Goal: Task Accomplishment & Management: Manage account settings

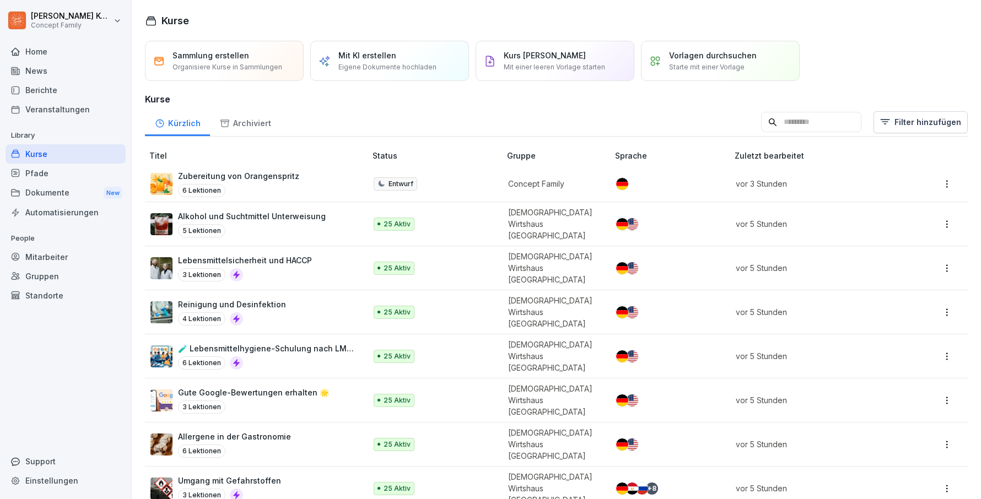
scroll to position [183, 0]
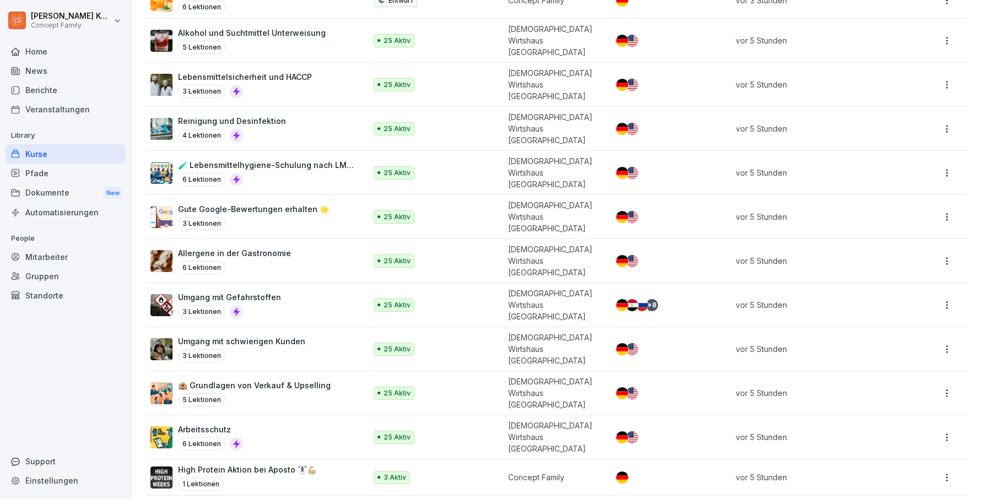
click at [49, 259] on div "Mitarbeiter" at bounding box center [66, 256] width 120 height 19
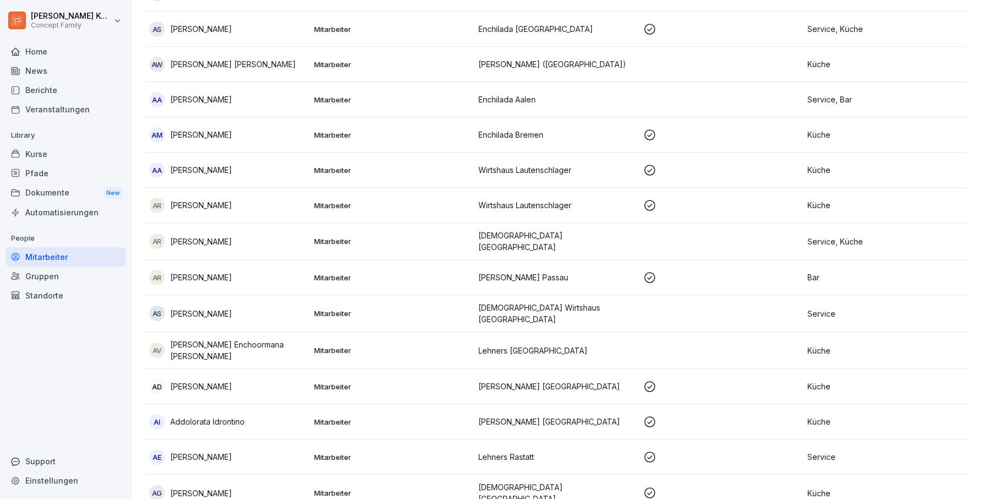
scroll to position [11, 0]
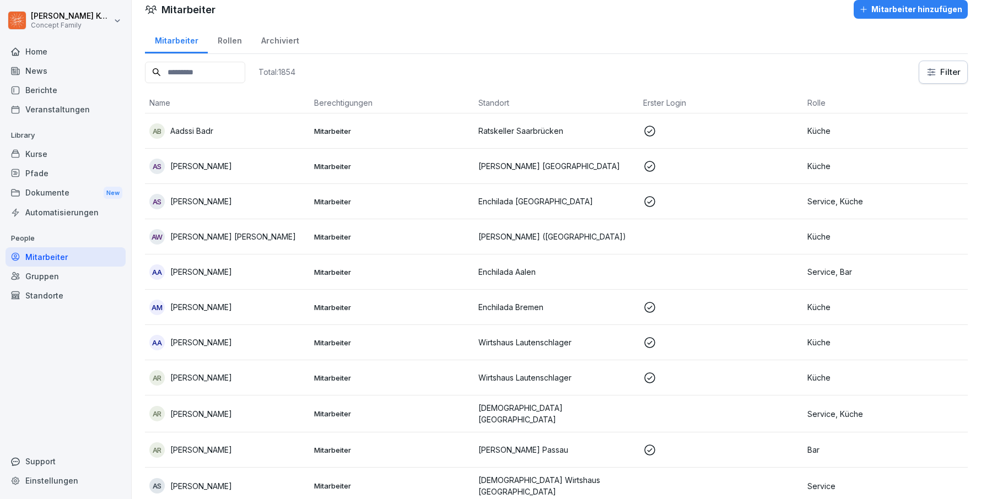
click at [199, 80] on input at bounding box center [195, 72] width 100 height 21
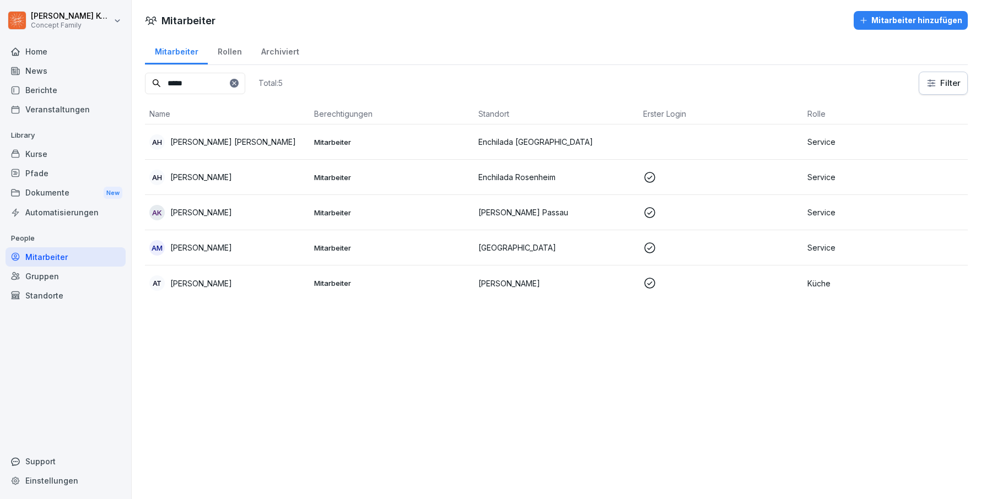
type input "*****"
click at [45, 296] on div "Standorte" at bounding box center [66, 295] width 120 height 19
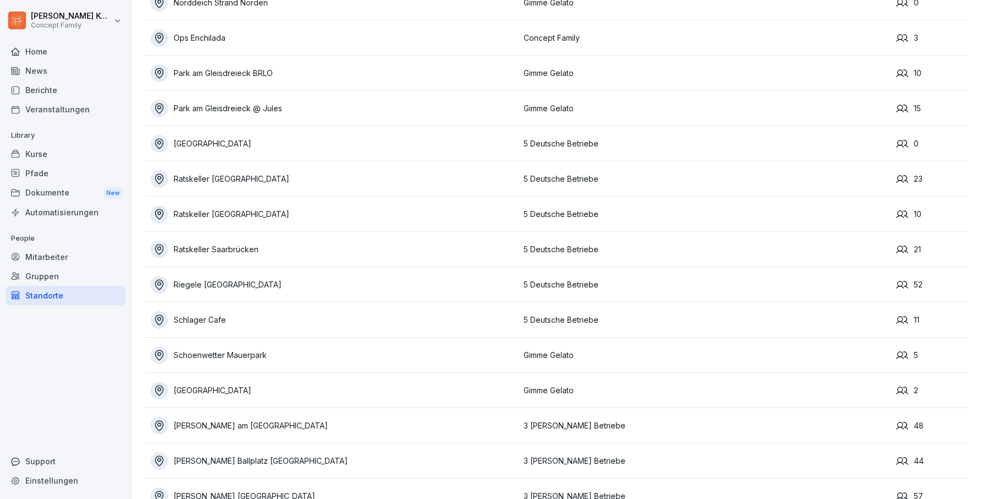
scroll to position [1870, 0]
click at [224, 319] on div "Schlager Cafe" at bounding box center [333, 320] width 367 height 18
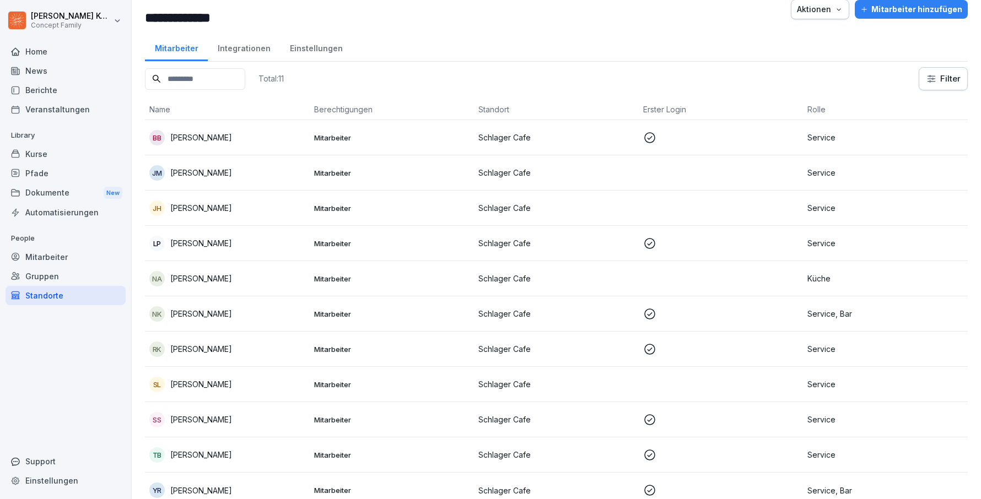
scroll to position [27, 0]
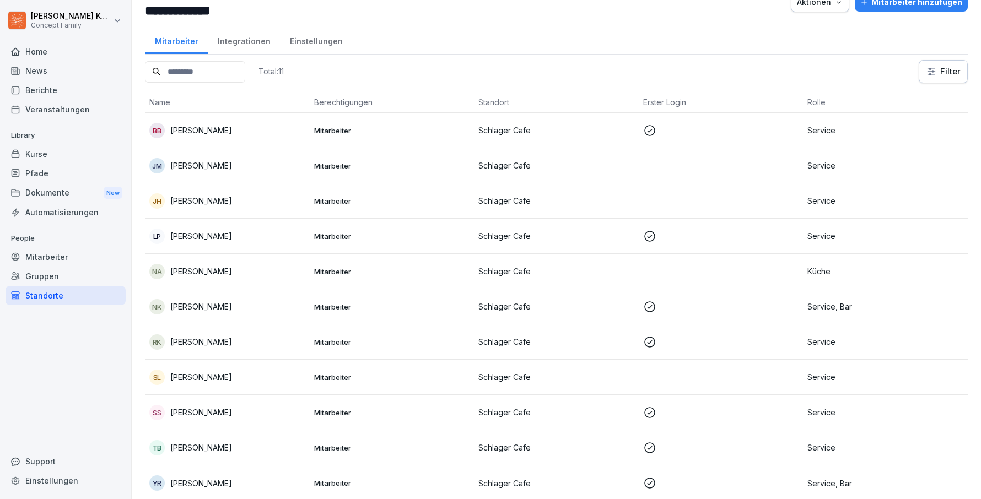
click at [220, 204] on div "[PERSON_NAME]" at bounding box center [227, 200] width 156 height 15
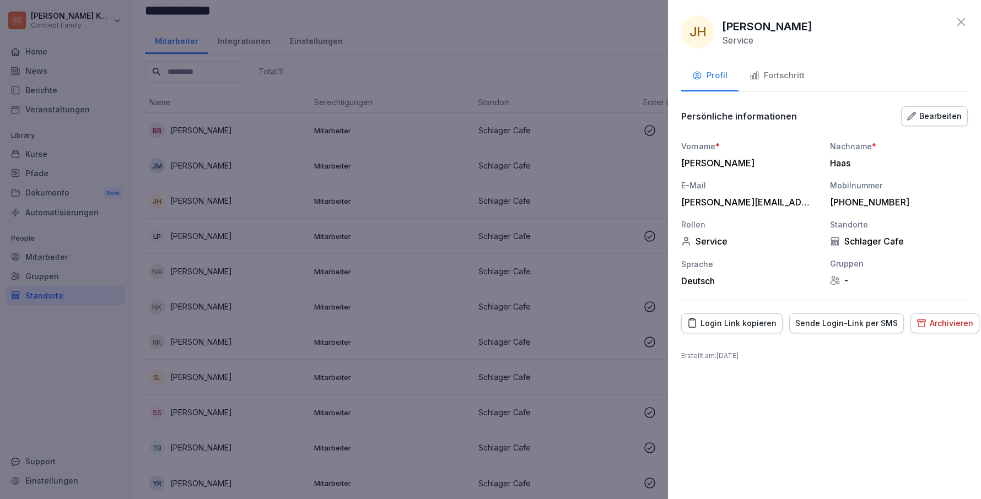
click at [940, 110] on div "Bearbeiten" at bounding box center [934, 116] width 55 height 12
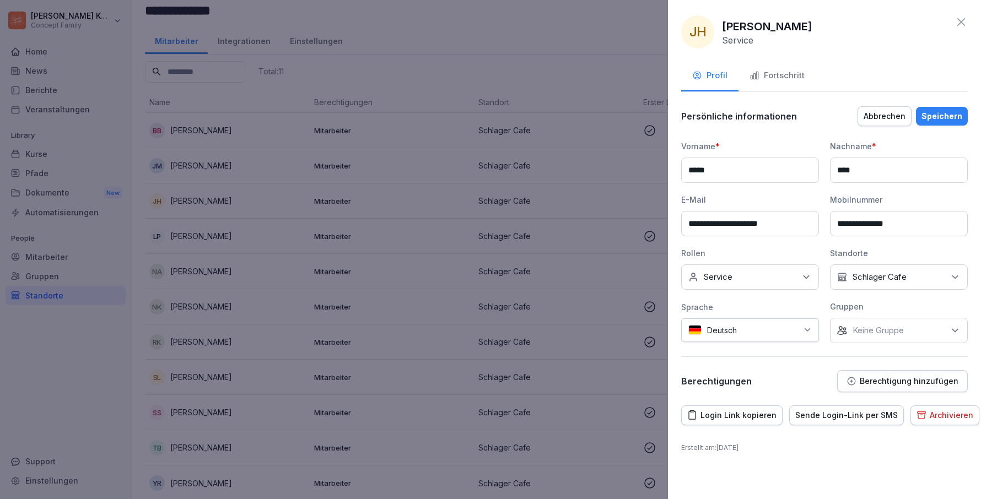
click at [883, 377] on p "Berechtigung hinzufügen" at bounding box center [908, 381] width 99 height 9
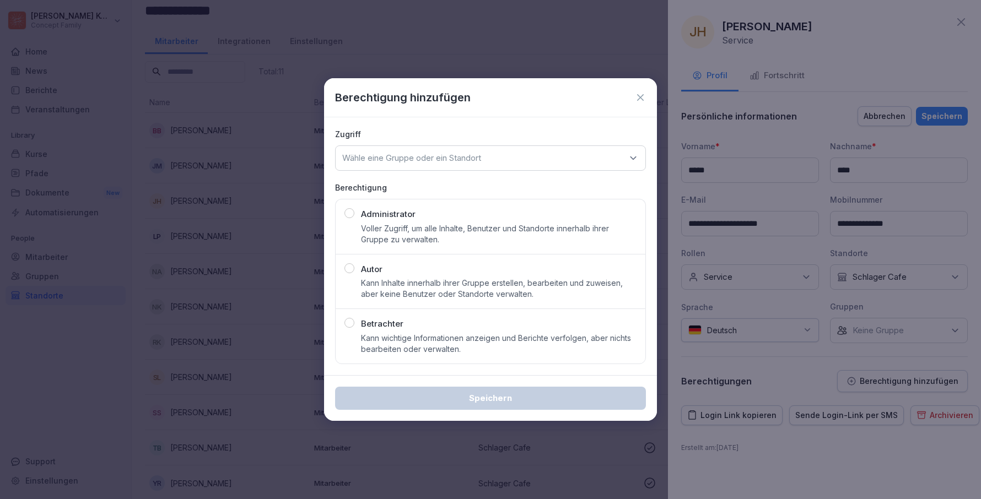
click at [427, 215] on div "Administrator Voller Zugriff, um alle Inhalte, Benutzer und Standorte innerhalb…" at bounding box center [498, 226] width 275 height 37
click at [439, 158] on p "Wähle eine Gruppe oder ein Standort" at bounding box center [411, 158] width 139 height 11
type input "****"
click at [389, 227] on div "Schlager Cafe" at bounding box center [490, 226] width 304 height 21
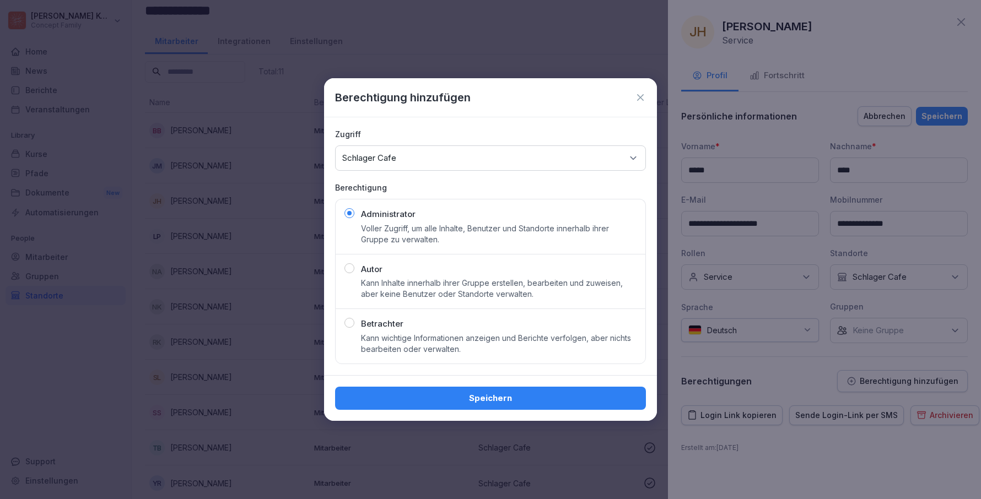
click at [449, 408] on button "Speichern" at bounding box center [490, 398] width 311 height 23
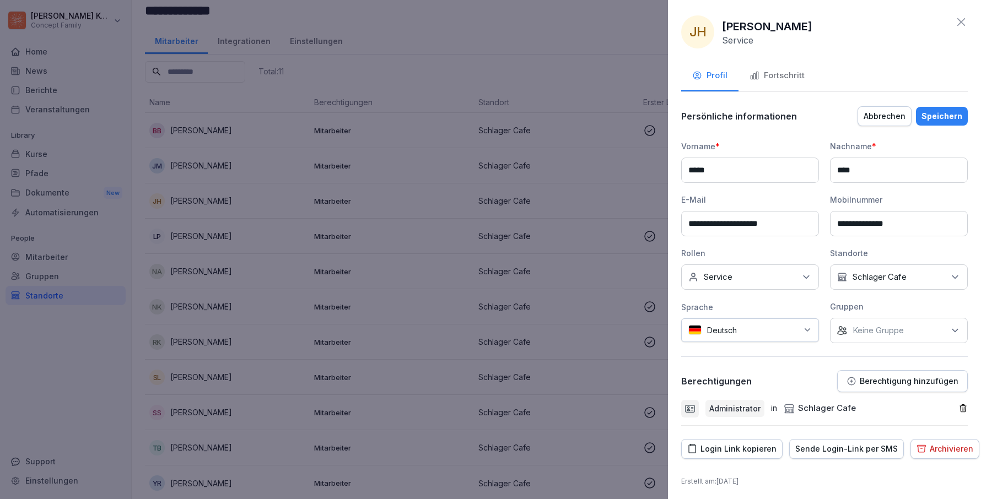
click at [712, 284] on div "Keine Rollen Service" at bounding box center [750, 276] width 138 height 25
click at [697, 319] on div "Bar" at bounding box center [752, 326] width 137 height 21
click at [705, 297] on input at bounding box center [752, 301] width 142 height 21
type input "*****"
click at [691, 343] on button "Küche" at bounding box center [694, 347] width 10 height 10
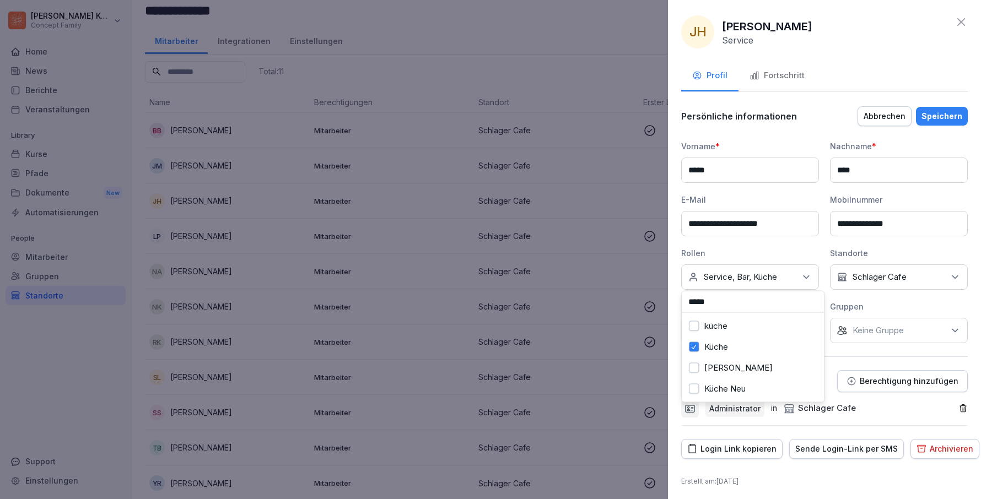
click at [944, 110] on div "Speichern" at bounding box center [941, 116] width 41 height 12
